Goal: Navigation & Orientation: Find specific page/section

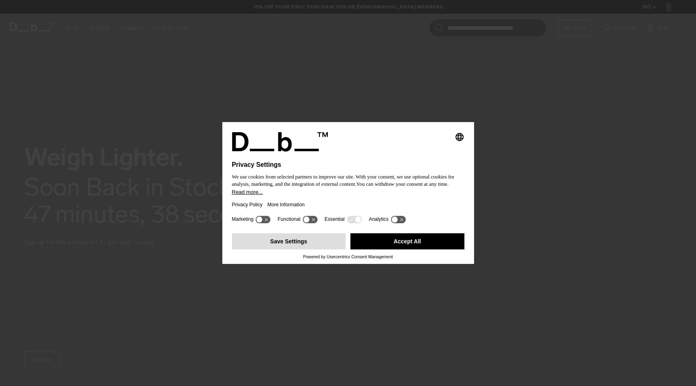
click at [340, 245] on button "Save Settings" at bounding box center [289, 241] width 114 height 16
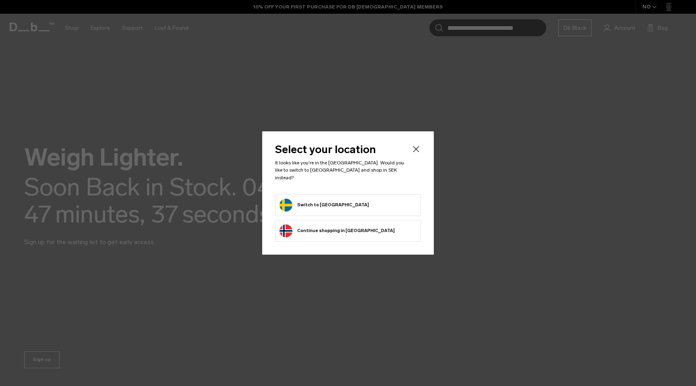
click at [335, 199] on form "Switch to Sweden" at bounding box center [348, 205] width 137 height 13
click at [309, 199] on button "Switch to Sweden" at bounding box center [324, 205] width 89 height 13
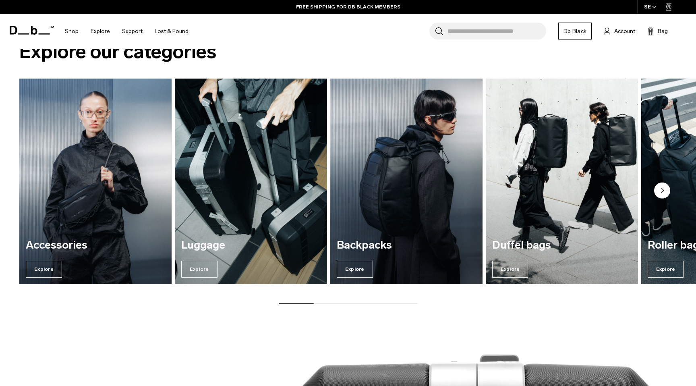
scroll to position [382, 0]
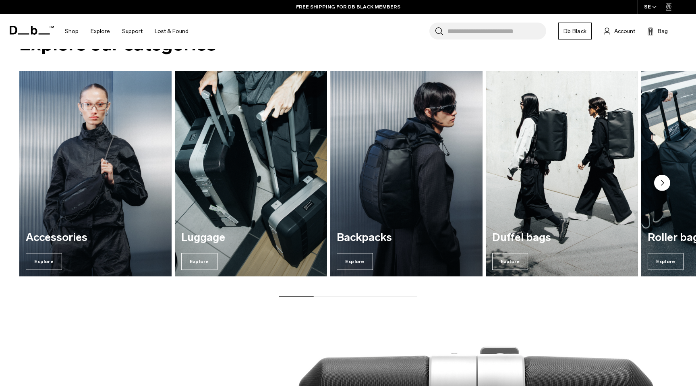
click at [667, 183] on circle "Next slide" at bounding box center [662, 183] width 16 height 16
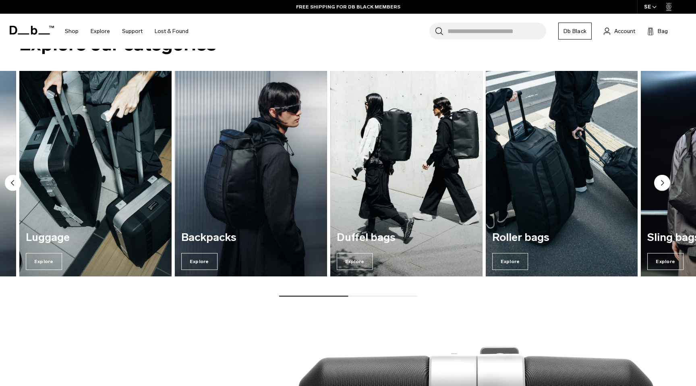
click at [667, 183] on circle "Next slide" at bounding box center [662, 183] width 16 height 16
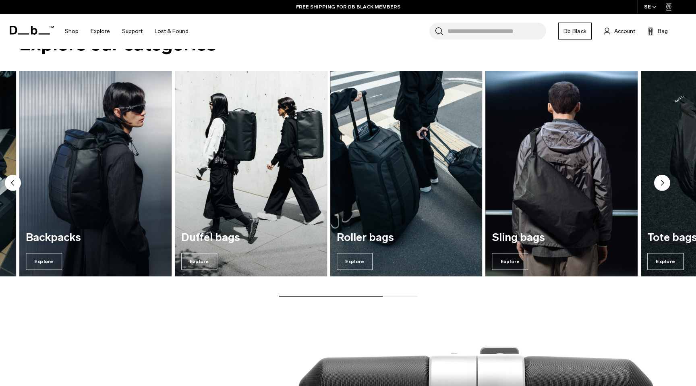
click at [667, 183] on circle "Next slide" at bounding box center [662, 183] width 16 height 16
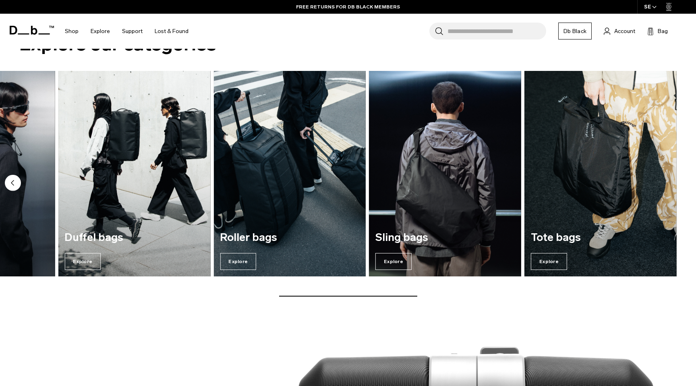
click at [15, 183] on circle "Previous slide" at bounding box center [13, 183] width 16 height 16
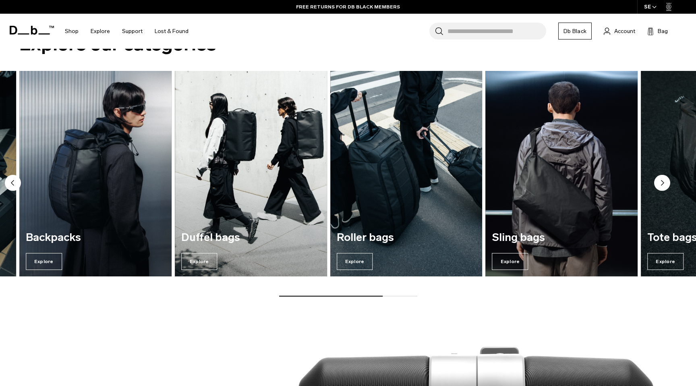
click at [15, 183] on circle "Previous slide" at bounding box center [13, 183] width 16 height 16
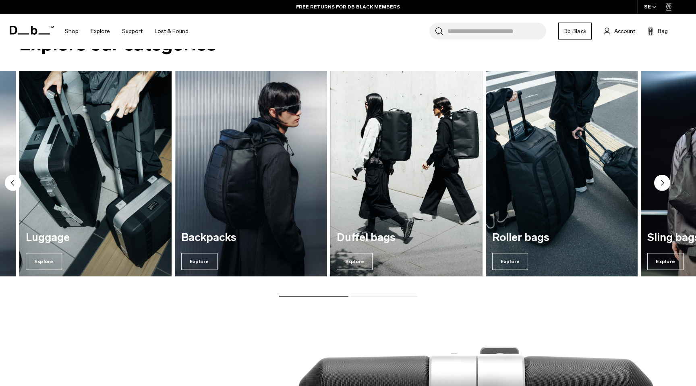
click at [15, 183] on circle "Previous slide" at bounding box center [13, 183] width 16 height 16
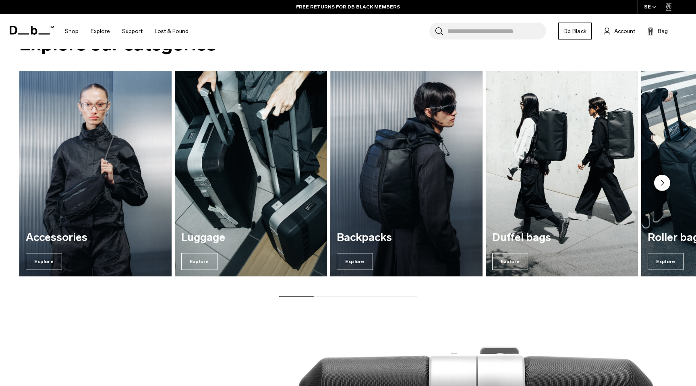
click at [257, 193] on img "2 / 7" at bounding box center [250, 174] width 157 height 212
click at [199, 257] on span "Explore" at bounding box center [199, 261] width 36 height 17
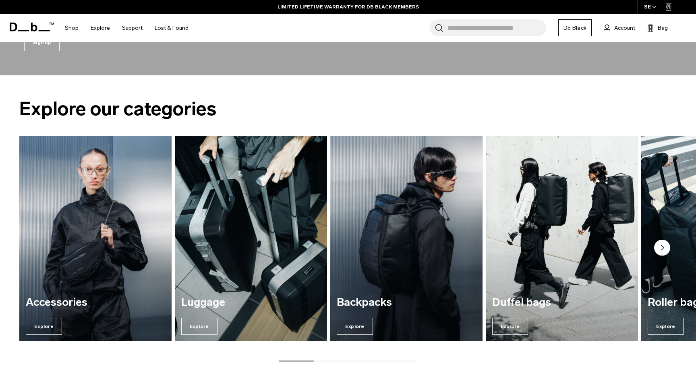
scroll to position [327, 0]
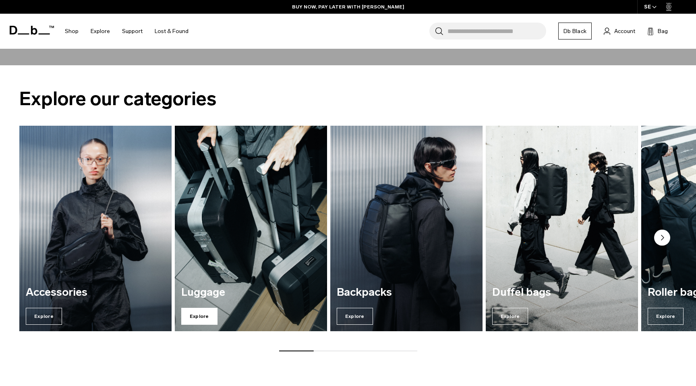
click at [195, 310] on span "Explore" at bounding box center [199, 316] width 36 height 17
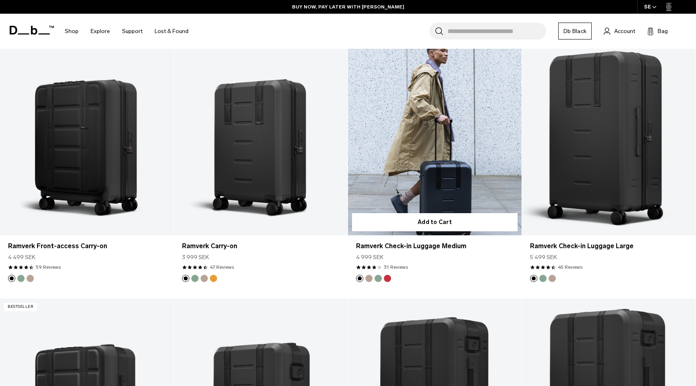
scroll to position [685, 0]
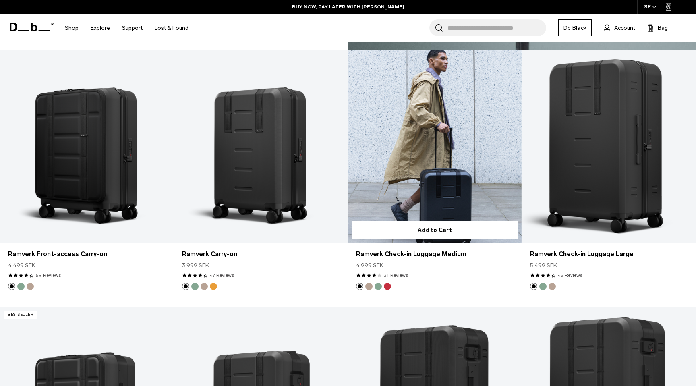
click at [371, 287] on button "Fogbow Beige" at bounding box center [368, 286] width 7 height 7
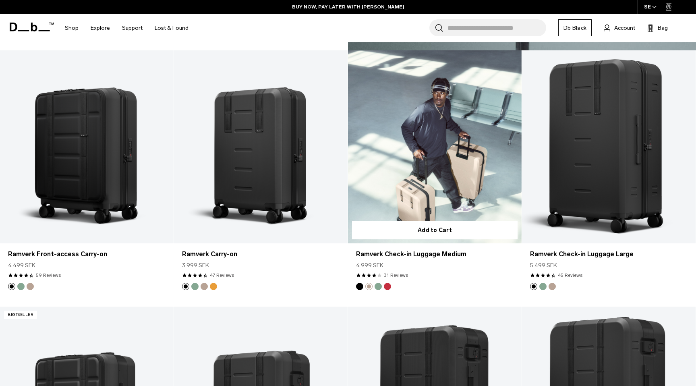
click at [379, 288] on button "Green Ray" at bounding box center [378, 286] width 7 height 7
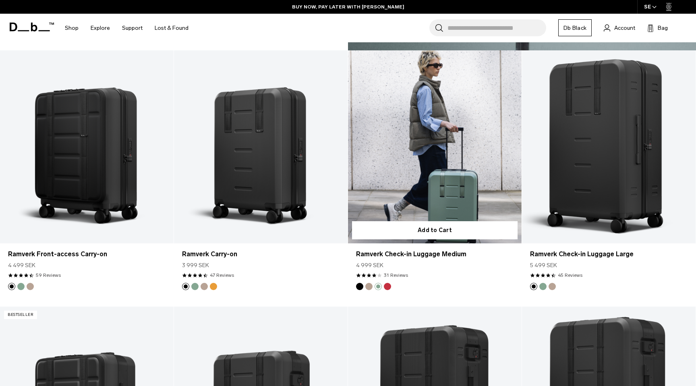
click at [388, 286] on button "Sprite Lightning Red" at bounding box center [387, 286] width 7 height 7
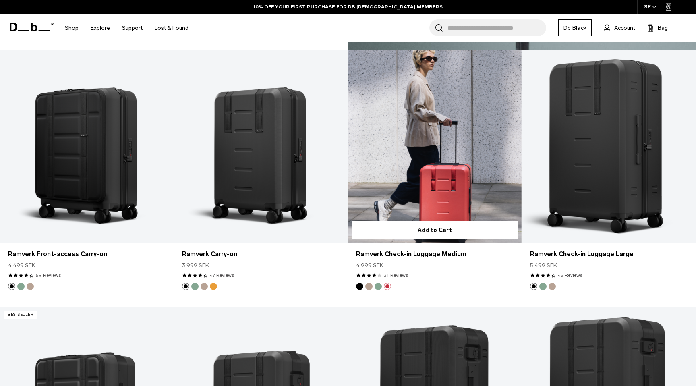
click at [371, 288] on button "Fogbow Beige" at bounding box center [368, 286] width 7 height 7
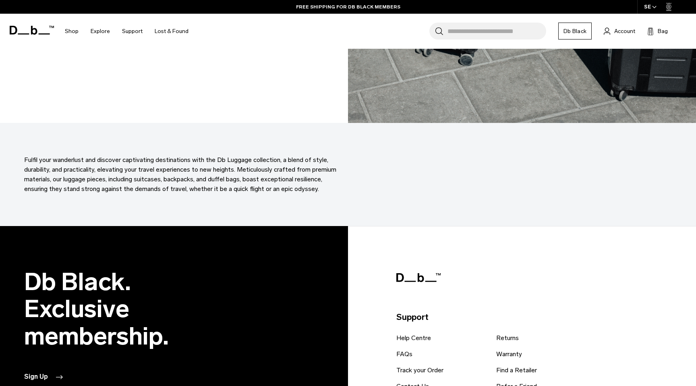
scroll to position [3504, 0]
